Goal: Task Accomplishment & Management: Manage account settings

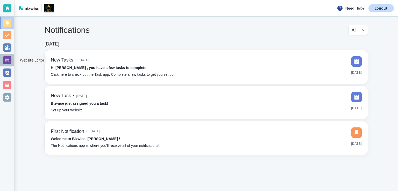
click at [9, 60] on div at bounding box center [7, 60] width 8 height 8
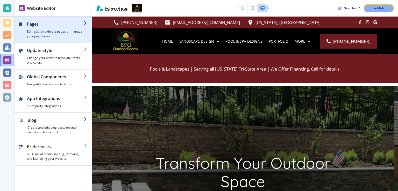
click at [51, 30] on h4 "Edit, add, and delete pages or manage your page order" at bounding box center [55, 33] width 57 height 9
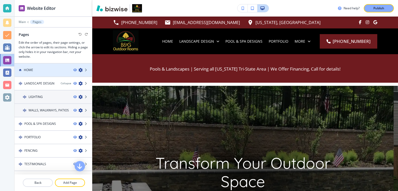
click at [48, 70] on div "HOME" at bounding box center [42, 70] width 55 height 5
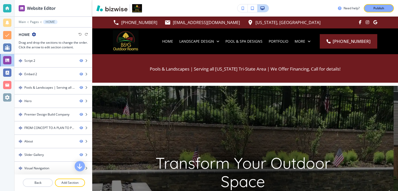
click at [34, 33] on icon "button" at bounding box center [34, 34] width 4 height 4
click at [46, 43] on p "Edit Page Settings" at bounding box center [48, 43] width 26 height 5
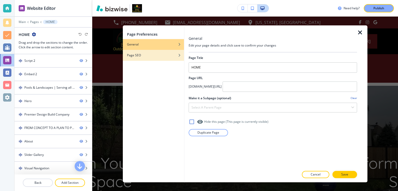
click at [146, 52] on div "button" at bounding box center [153, 51] width 61 height 3
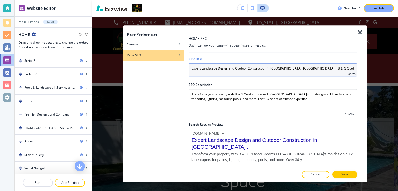
drag, startPoint x: 217, startPoint y: 68, endPoint x: 188, endPoint y: 68, distance: 29.3
click at [189, 68] on input "Expert Landscape Design and Outdoor Construction in [GEOGRAPHIC_DATA], [GEOGRAP…" at bounding box center [273, 69] width 168 height 13
paste input "Landscape Architecture"
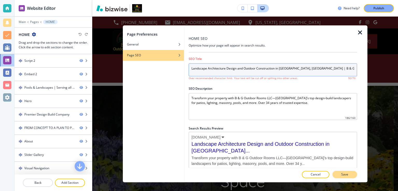
type input "Landscape Architecture Design and Outdoor Construction in [GEOGRAPHIC_DATA], [G…"
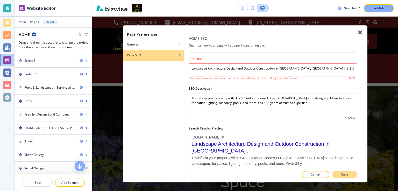
click at [343, 177] on p "Save" at bounding box center [344, 175] width 7 height 5
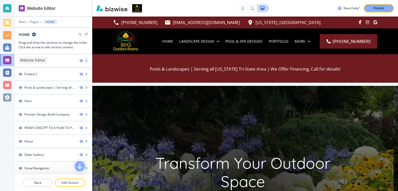
click at [9, 61] on div at bounding box center [7, 60] width 8 height 8
click at [32, 22] on p "Pages" at bounding box center [34, 22] width 9 height 4
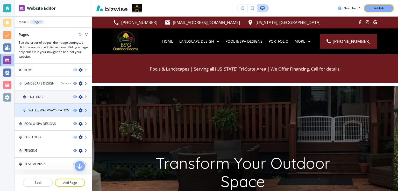
click at [78, 110] on icon "button" at bounding box center [80, 111] width 4 height 4
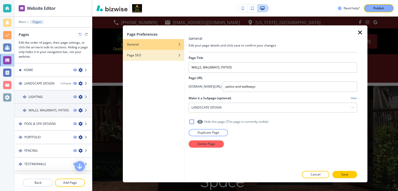
click at [137, 54] on h4 "Page SEO" at bounding box center [134, 55] width 14 height 5
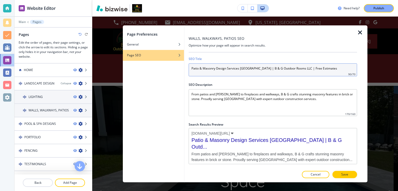
drag, startPoint x: 336, startPoint y: 66, endPoint x: 186, endPoint y: 71, distance: 149.5
click at [189, 71] on input "Patio & Masonry Design Services [GEOGRAPHIC_DATA] | B & G Outdoor Rooms LLC | F…" at bounding box center [273, 69] width 168 height 13
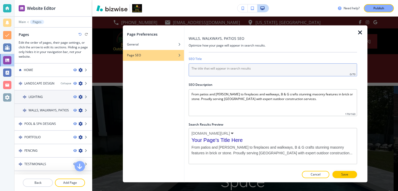
paste input "Patio & Masonry Design Services [GEOGRAPHIC_DATA] [GEOGRAPHIC_DATA] | B & G Out…"
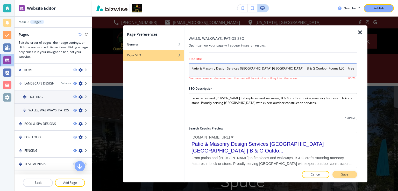
type input "Patio & Masonry Design Services [GEOGRAPHIC_DATA] [GEOGRAPHIC_DATA] | B & G Out…"
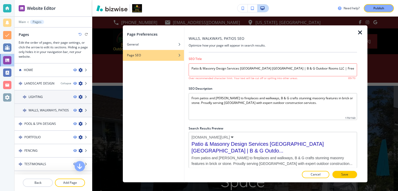
click at [342, 174] on button "Save" at bounding box center [344, 174] width 25 height 7
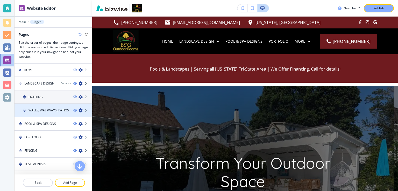
click at [78, 109] on icon "button" at bounding box center [80, 111] width 4 height 4
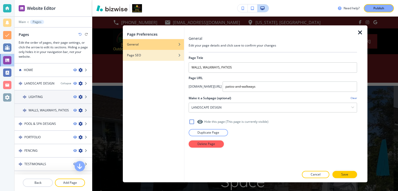
click at [153, 53] on div "button" at bounding box center [153, 51] width 61 height 3
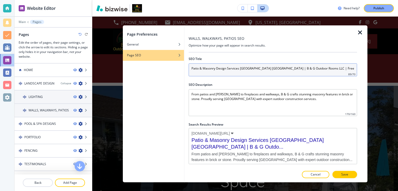
click at [261, 68] on input "Patio & Masonry Design Services [GEOGRAPHIC_DATA] [GEOGRAPHIC_DATA] | B & G Out…" at bounding box center [273, 69] width 168 height 13
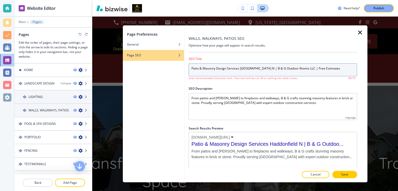
type input "Patio & Masonry Design Services [GEOGRAPHIC_DATA] [GEOGRAPHIC_DATA] | B & G Out…"
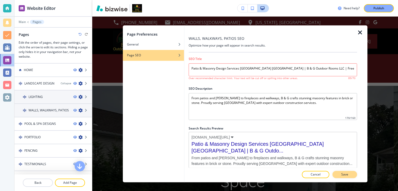
click at [339, 174] on button "Save" at bounding box center [344, 174] width 25 height 7
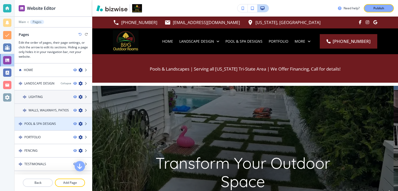
click at [78, 124] on div at bounding box center [82, 124] width 19 height 4
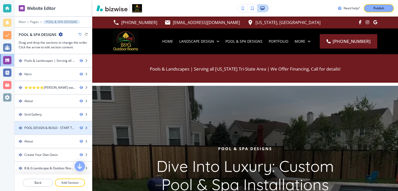
click at [64, 130] on div "POOL DESIGN & BUILD - START TO FINISH" at bounding box center [49, 128] width 51 height 5
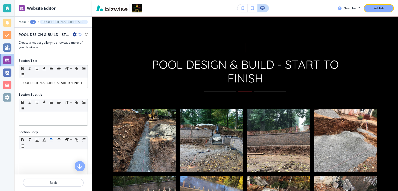
click at [32, 21] on div "+2" at bounding box center [33, 22] width 6 height 4
click at [40, 30] on p "Pages" at bounding box center [46, 30] width 26 height 5
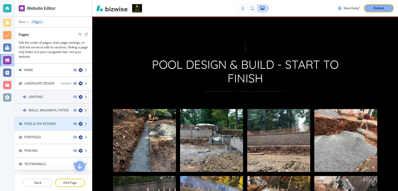
click at [46, 124] on h4 "POOL & SPA DESIGNS" at bounding box center [40, 124] width 32 height 5
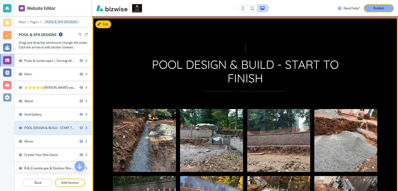
click at [85, 127] on icon "button" at bounding box center [86, 128] width 3 height 3
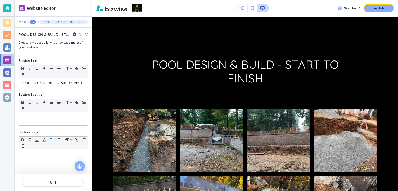
click at [21, 23] on p "Main" at bounding box center [22, 22] width 7 height 4
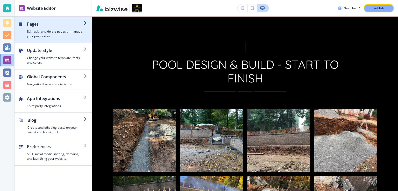
click at [41, 34] on h4 "Edit, add, and delete pages or manage your page order" at bounding box center [55, 33] width 57 height 9
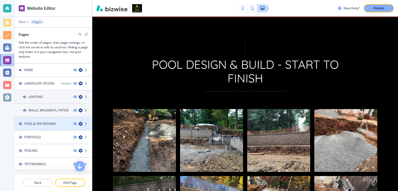
click at [78, 123] on icon "button" at bounding box center [80, 124] width 4 height 4
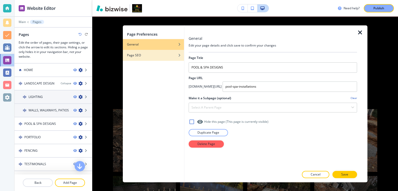
click at [140, 55] on h4 "Page SEO" at bounding box center [134, 55] width 14 height 5
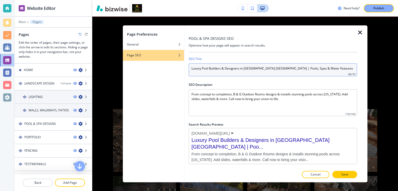
drag, startPoint x: 244, startPoint y: 69, endPoint x: 273, endPoint y: 68, distance: 29.3
click at [273, 68] on input "Luxury Pool Builders & Designers in [GEOGRAPHIC_DATA] [GEOGRAPHIC_DATA] | Pools…" at bounding box center [273, 69] width 168 height 13
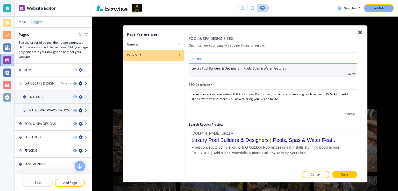
paste input "in [GEOGRAPHIC_DATA] [GEOGRAPHIC_DATA]"
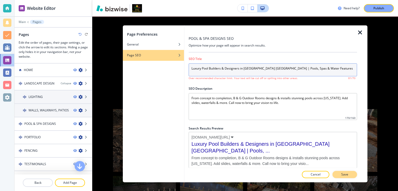
type input "Luxury Pool Builders & Designers in [GEOGRAPHIC_DATA] [GEOGRAPHIC_DATA] | Pools…"
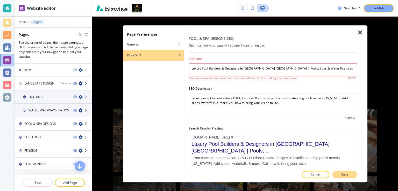
click at [342, 177] on p "Save" at bounding box center [344, 175] width 7 height 5
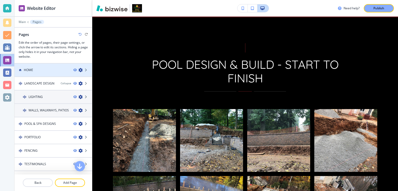
click at [78, 70] on icon "button" at bounding box center [80, 70] width 4 height 4
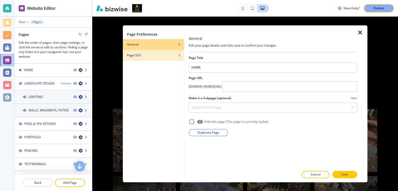
click at [135, 56] on h4 "Page SEO" at bounding box center [134, 55] width 14 height 5
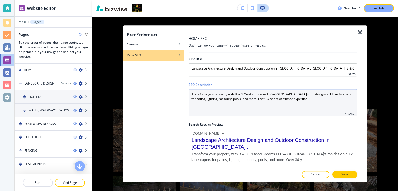
drag, startPoint x: 309, startPoint y: 100, endPoint x: 181, endPoint y: 90, distance: 128.6
click at [189, 91] on Description "Transform your property with B & G Outdoor Rooms LLC—[GEOGRAPHIC_DATA]’s top de…" at bounding box center [273, 102] width 168 height 27
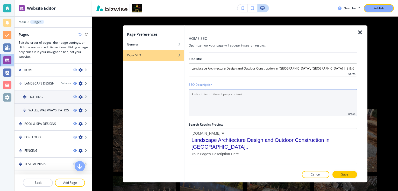
paste Description "Transform your property with B & G Outdoor Rooms LLC—[GEOGRAPHIC_DATA]’s top de…"
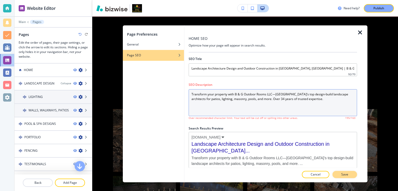
type Description "Transform your property with B & G Outdoor Rooms LLC—[GEOGRAPHIC_DATA]’s top de…"
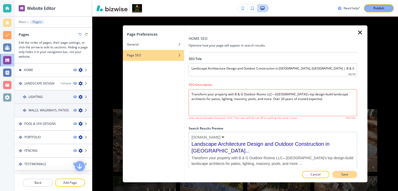
click at [348, 173] on button "Save" at bounding box center [344, 174] width 25 height 7
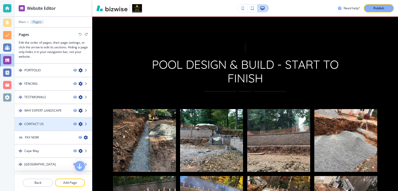
scroll to position [116, 0]
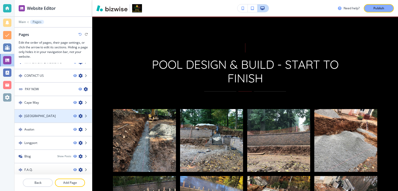
click at [78, 114] on icon "button" at bounding box center [80, 116] width 4 height 4
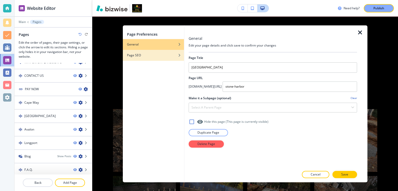
click at [138, 55] on h4 "Page SEO" at bounding box center [134, 55] width 14 height 5
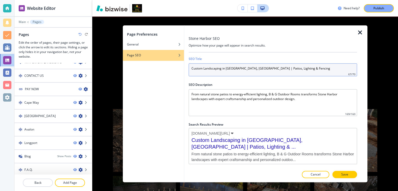
drag, startPoint x: 293, startPoint y: 69, endPoint x: 177, endPoint y: 66, distance: 116.9
click at [189, 66] on input "Custom Landscaping in [GEOGRAPHIC_DATA], [GEOGRAPHIC_DATA] | Patios, Lighting &…" at bounding box center [273, 69] width 168 height 13
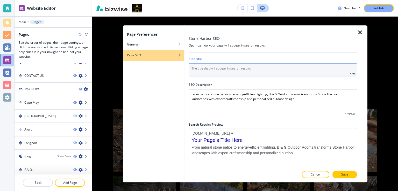
paste input "Custom Landscape Architecture in [GEOGRAPHIC_DATA], [GEOGRAPHIC_DATA] | Patios,…"
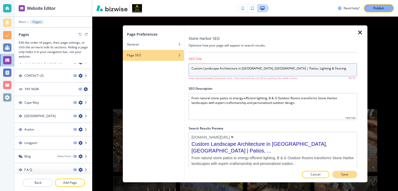
type input "Custom Landscape Architecture in [GEOGRAPHIC_DATA], [GEOGRAPHIC_DATA] | Patios,…"
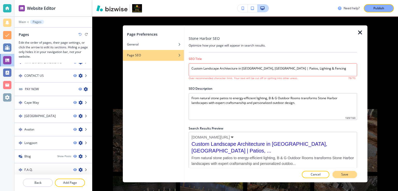
click at [347, 176] on p "Save" at bounding box center [344, 175] width 7 height 5
